Goal: Find specific page/section: Find specific page/section

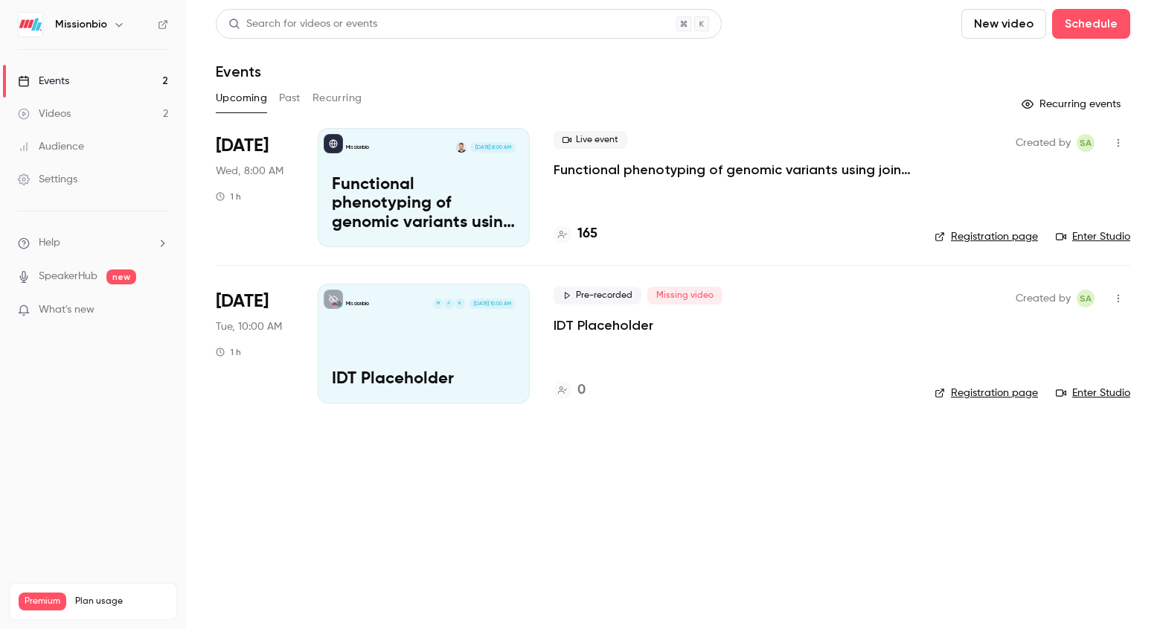
click at [585, 231] on h4 "165" at bounding box center [587, 234] width 20 height 20
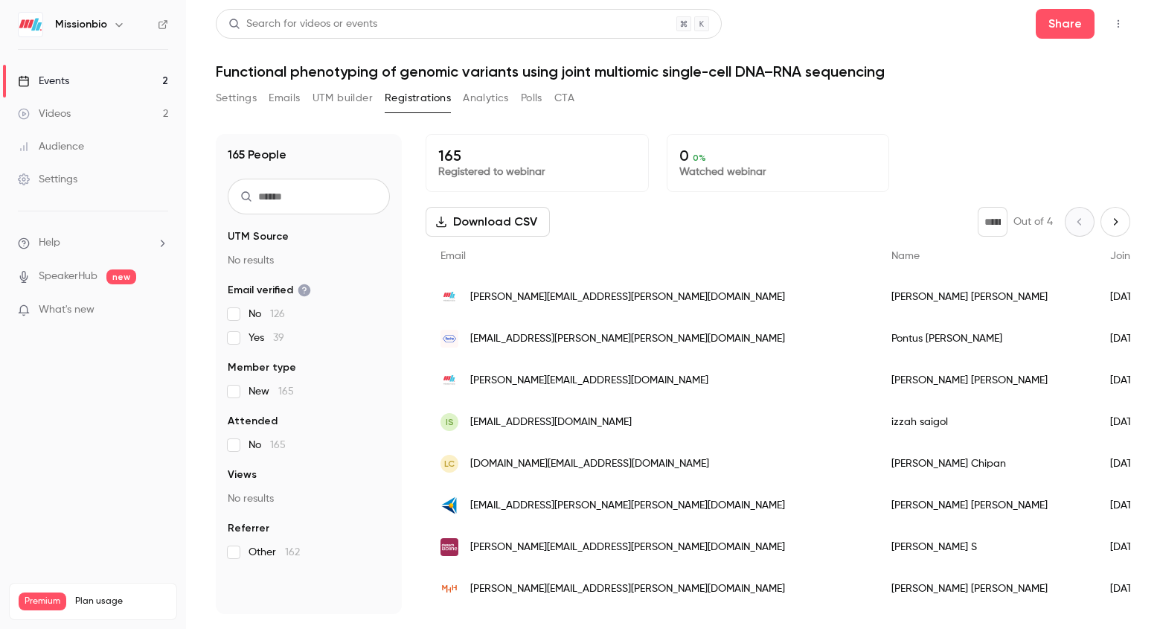
click at [1100, 228] on button "Next page" at bounding box center [1115, 222] width 30 height 30
type input "*"
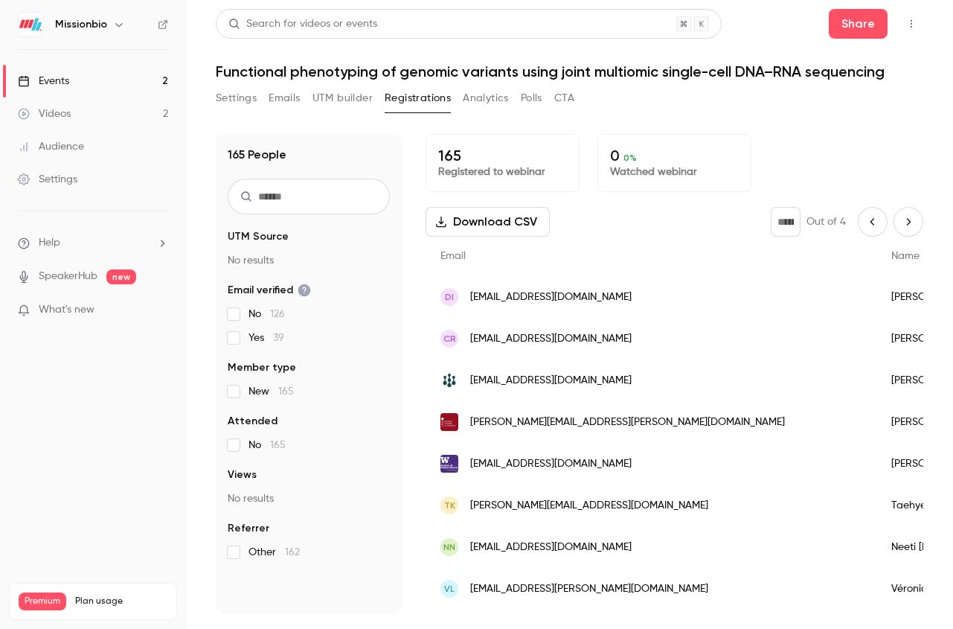
click at [55, 72] on link "Events 2" at bounding box center [93, 81] width 186 height 33
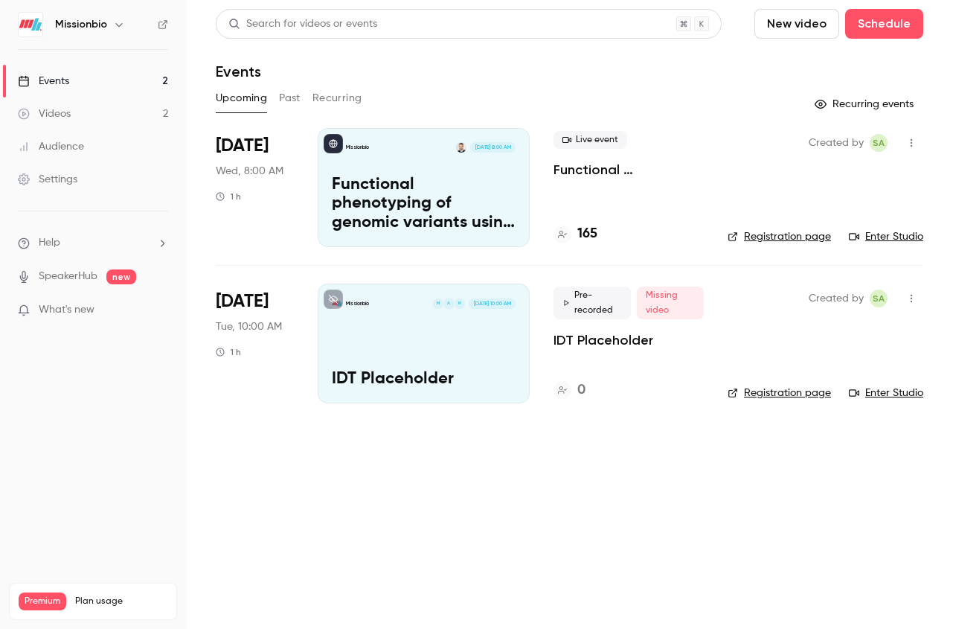
click at [909, 238] on link "Enter Studio" at bounding box center [886, 236] width 74 height 15
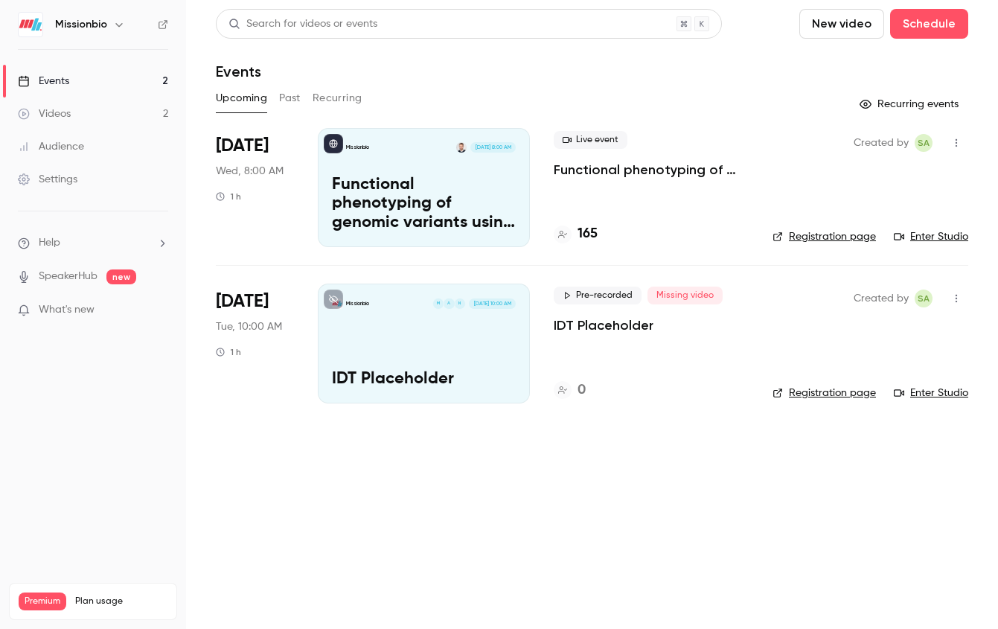
click at [934, 234] on link "Enter Studio" at bounding box center [931, 236] width 74 height 15
